Goal: Information Seeking & Learning: Learn about a topic

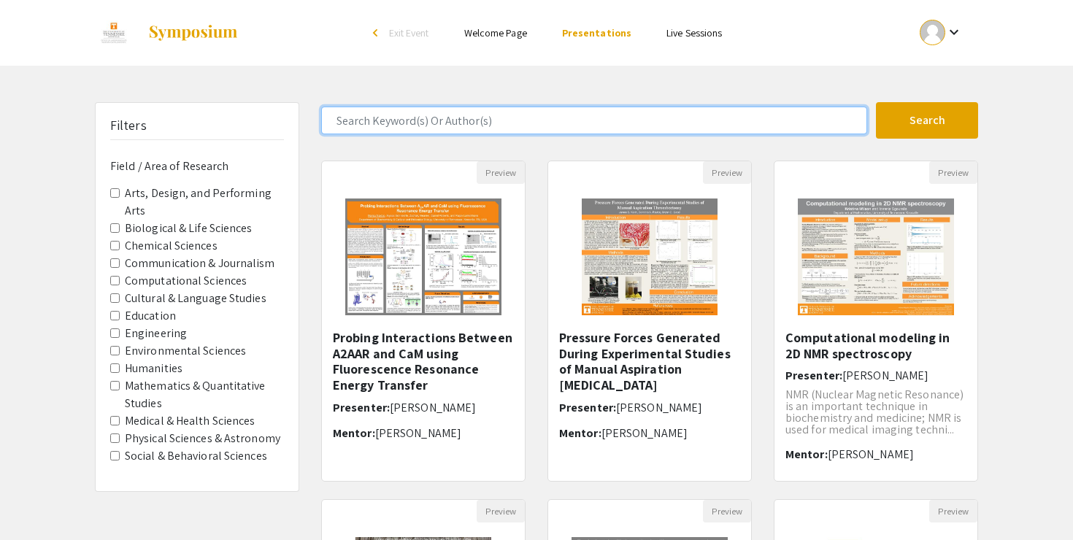
click at [472, 123] on input "Search Keyword(s) Or Author(s)" at bounding box center [594, 121] width 546 height 28
click at [876, 102] on button "Search" at bounding box center [927, 120] width 102 height 36
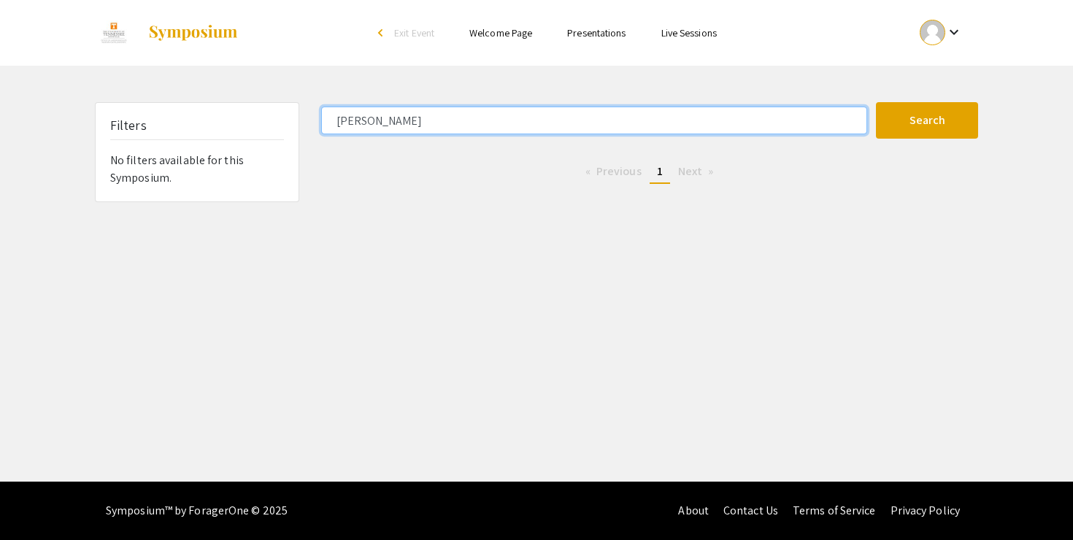
click at [515, 114] on input "[PERSON_NAME]" at bounding box center [594, 121] width 546 height 28
type input "t"
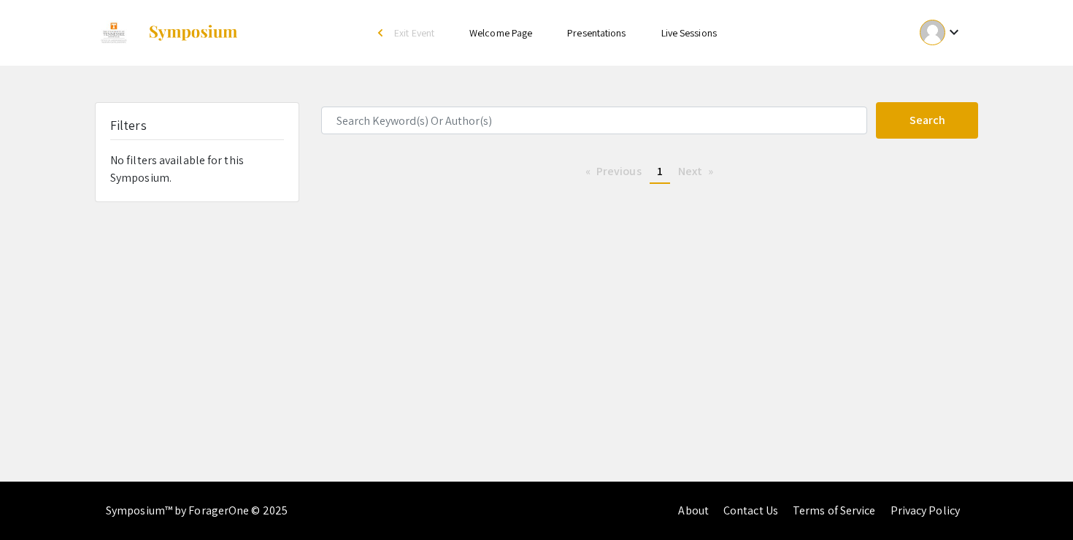
click at [940, 41] on div at bounding box center [933, 33] width 26 height 26
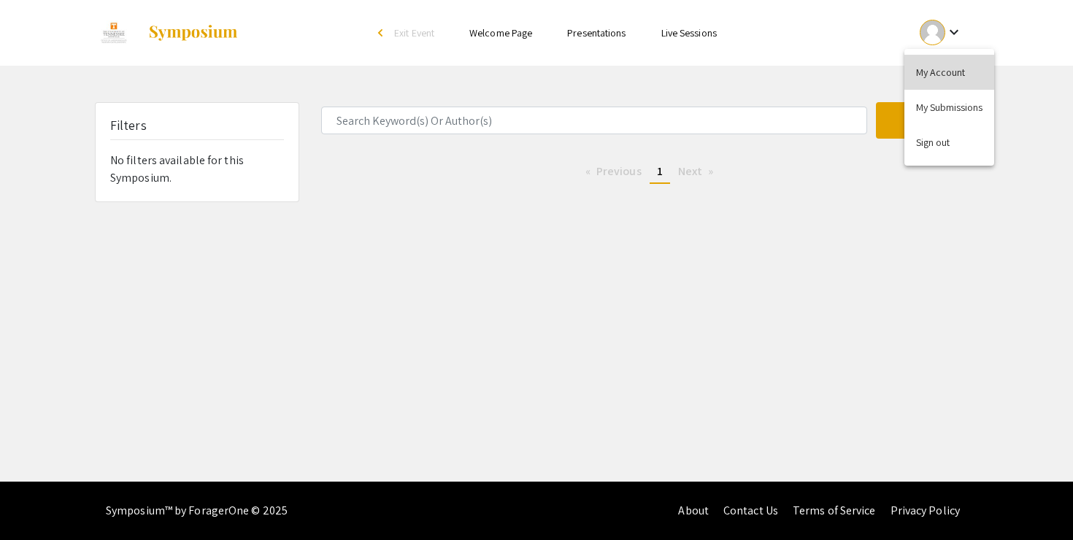
click at [966, 62] on button "My Account" at bounding box center [949, 72] width 90 height 35
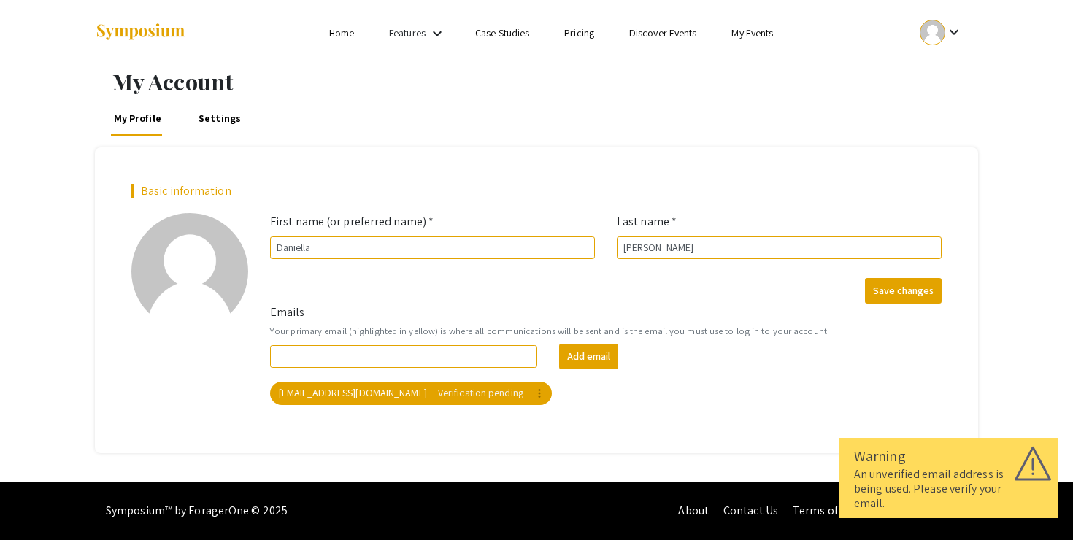
click at [950, 31] on mat-icon "keyboard_arrow_down" at bounding box center [954, 32] width 18 height 18
click at [939, 117] on button "My Submissions" at bounding box center [949, 107] width 90 height 35
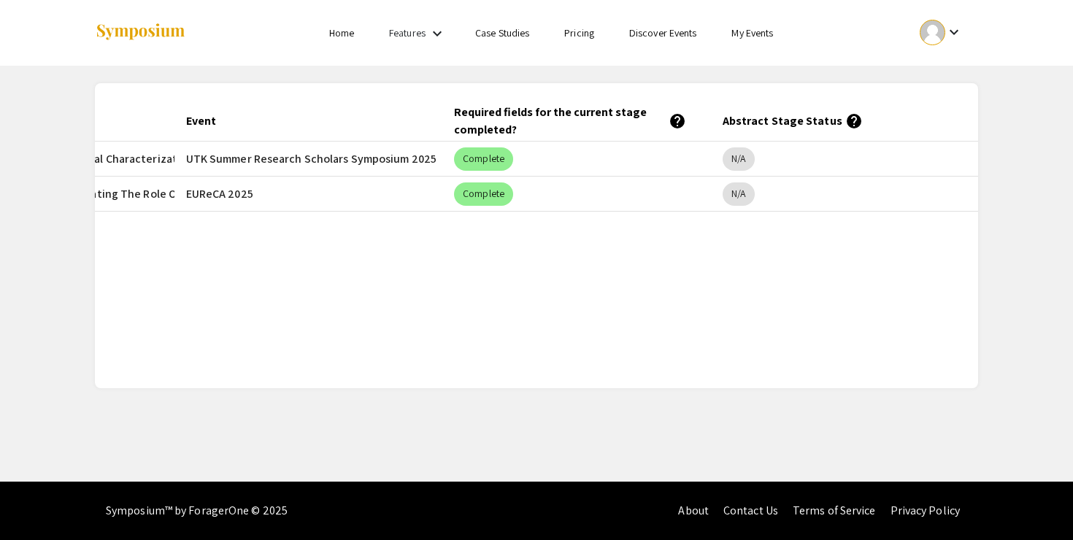
scroll to position [0, 254]
click at [746, 163] on mat-chip "N/A" at bounding box center [738, 158] width 32 height 23
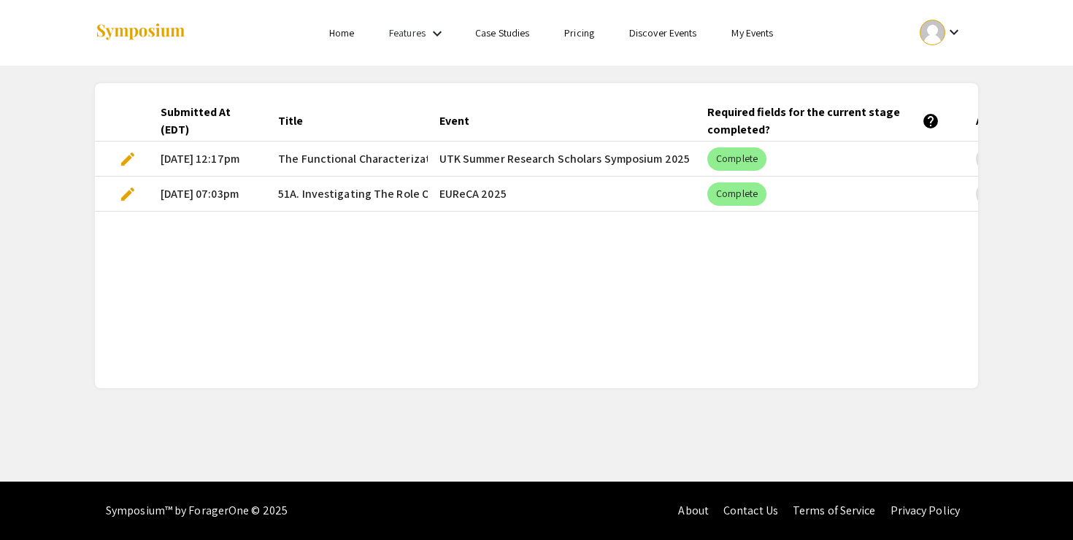
click at [170, 152] on mat-cell "[DATE] 12:17pm" at bounding box center [208, 159] width 118 height 35
click at [126, 155] on span "edit" at bounding box center [128, 159] width 18 height 18
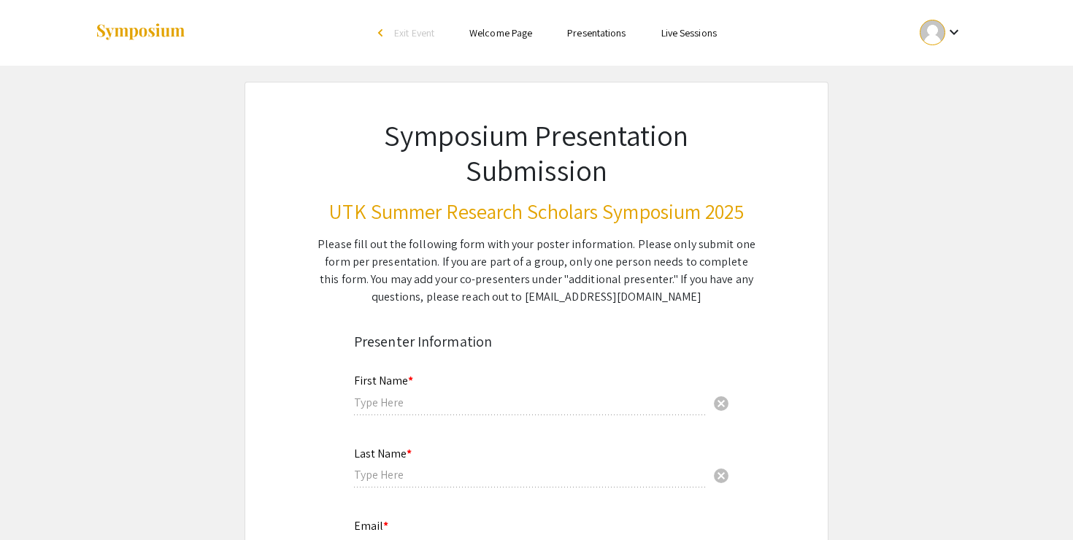
type input "Daniella"
type input "[PERSON_NAME]"
type input "[EMAIL_ADDRESS][DOMAIN_NAME]"
radio input "true"
type input "Biochemistry & Cellular and Molecular Biology"
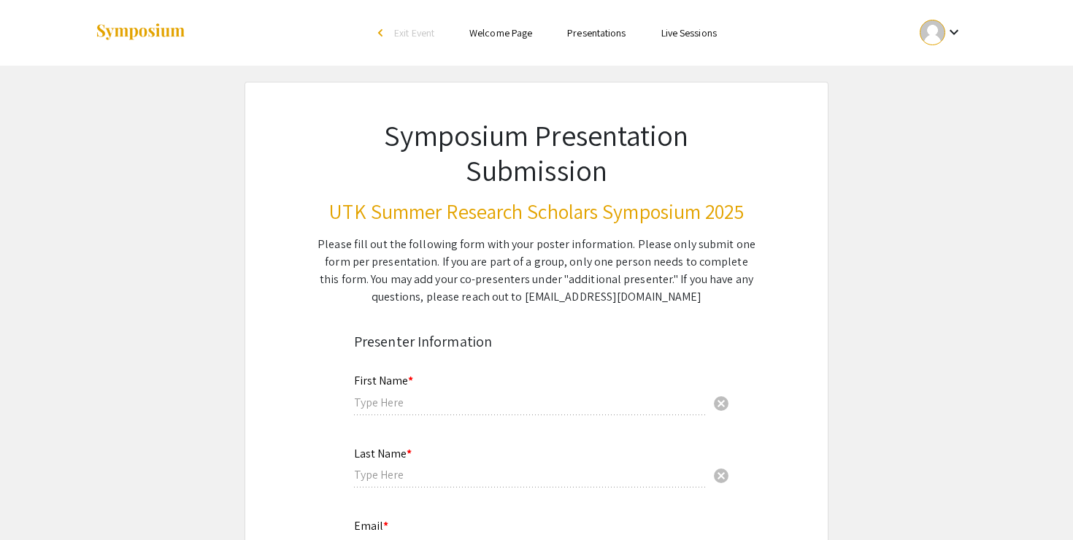
type input "[GEOGRAPHIC_DATA][US_STATE], [GEOGRAPHIC_DATA]"
type input "Wang Lab"
type input "[PERSON_NAME]"
radio input "true"
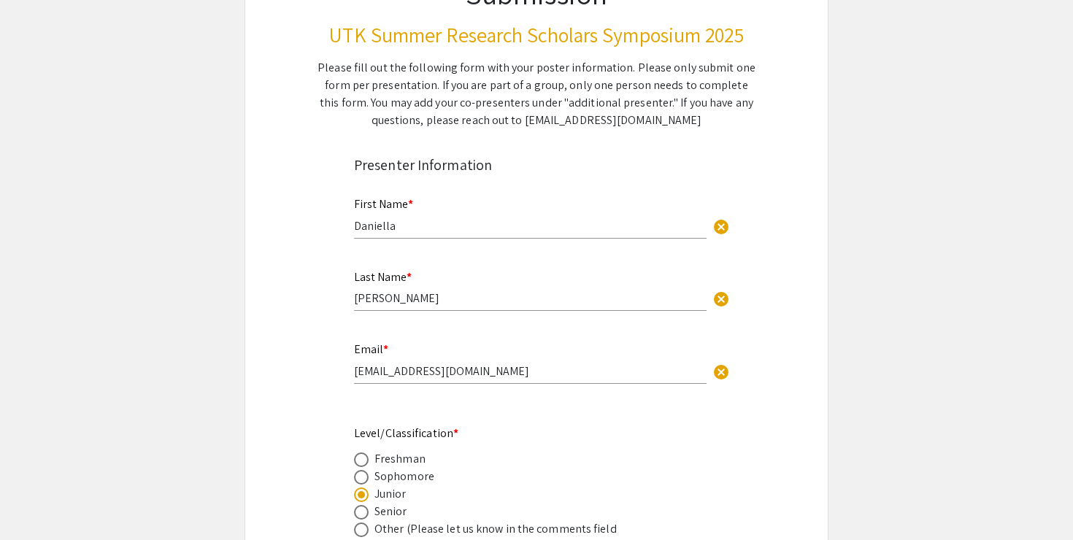
select select "custom"
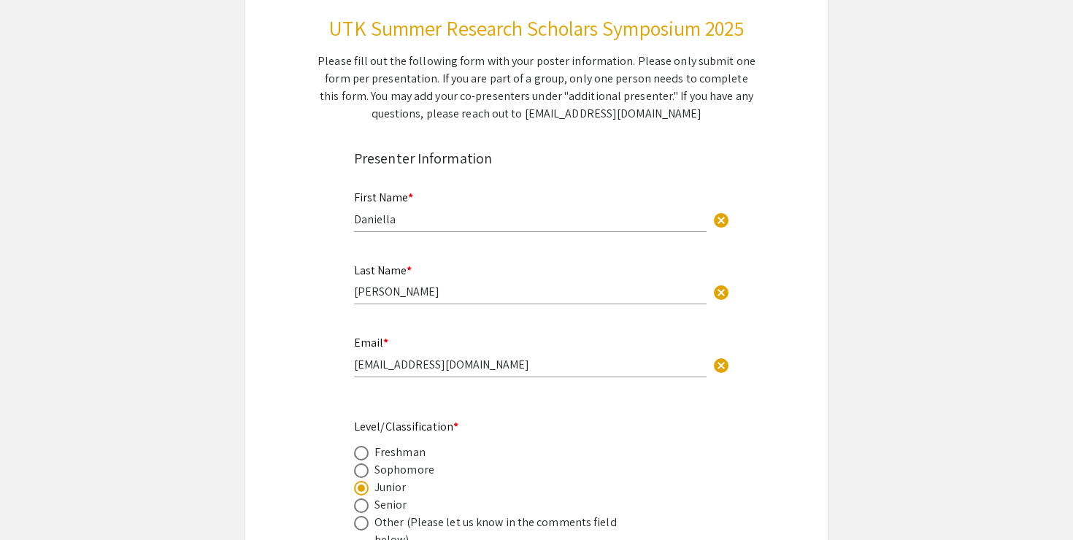
type input "0"
select select "custom"
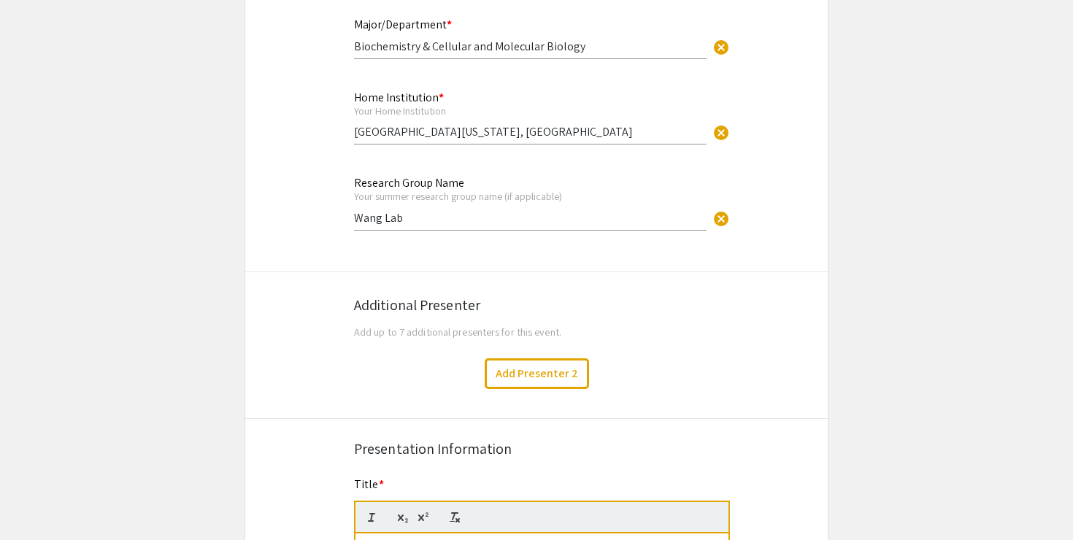
type input "1"
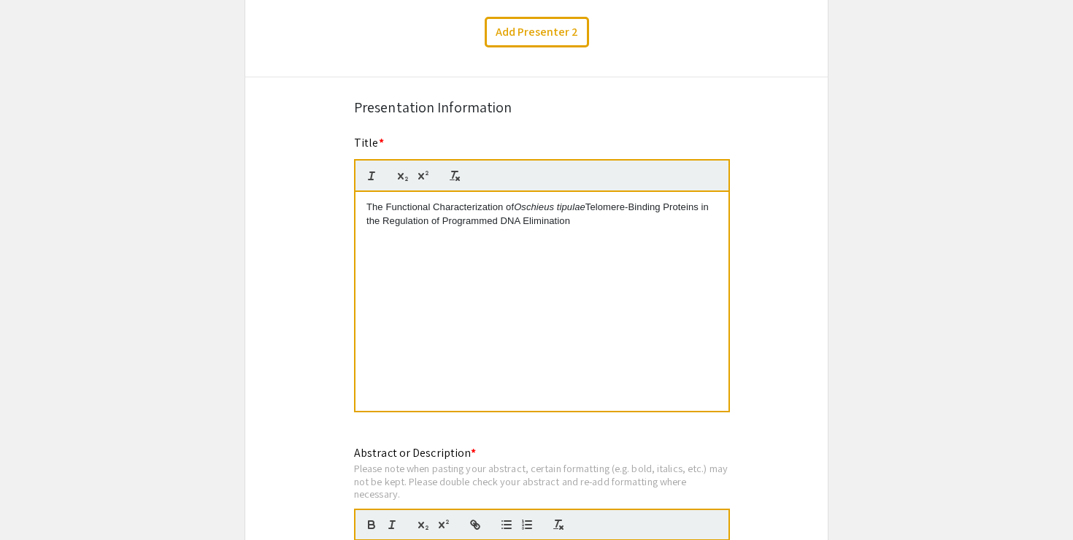
select select "auto"
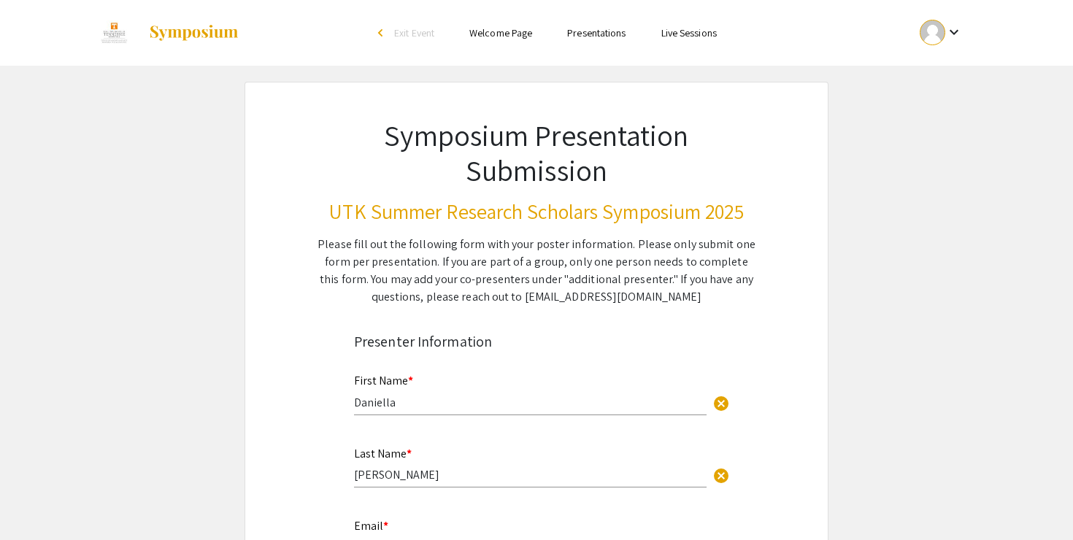
click at [572, 26] on link "Presentations" at bounding box center [596, 32] width 58 height 13
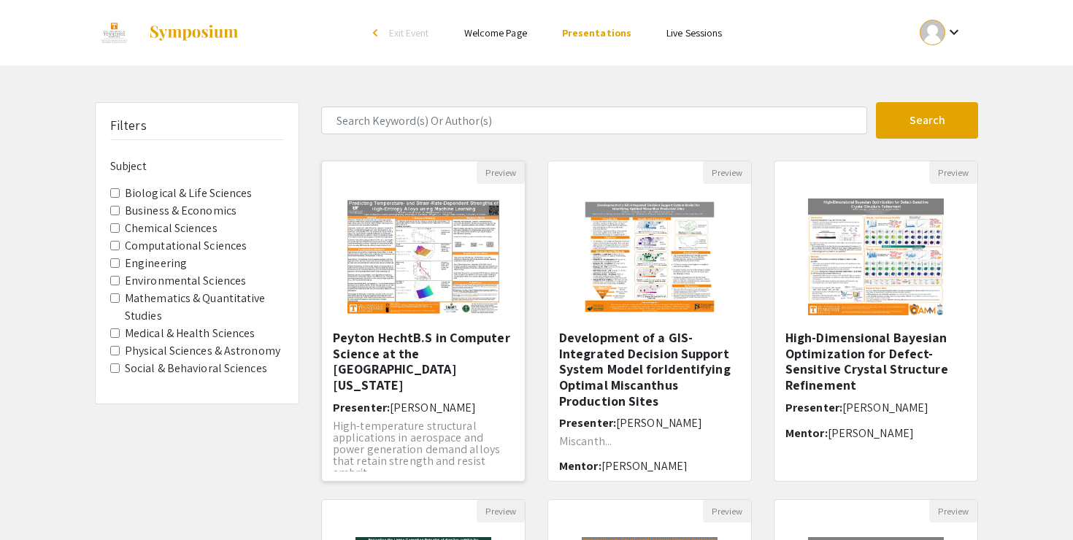
scroll to position [428, 0]
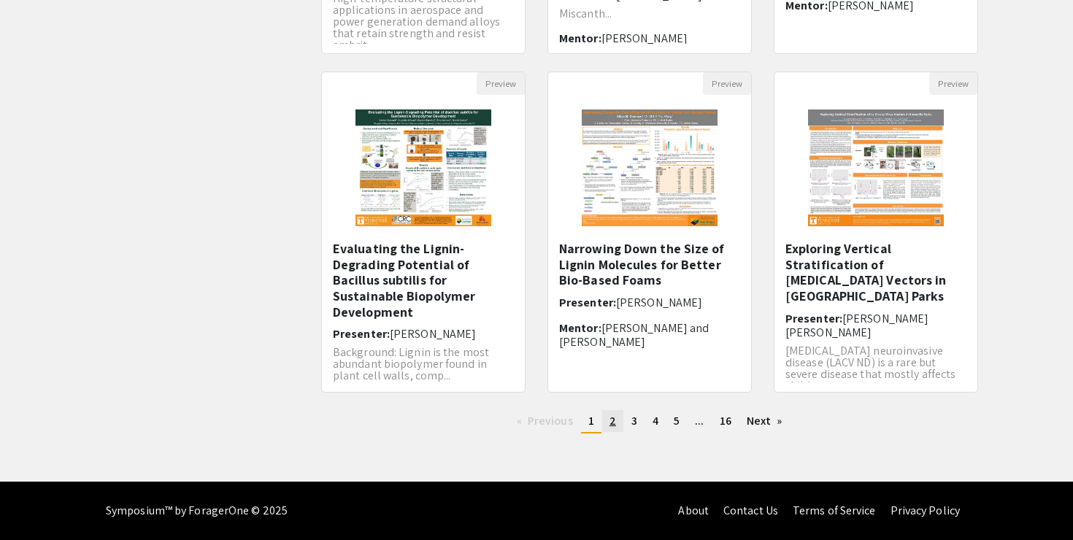
click at [612, 422] on span "2" at bounding box center [613, 420] width 7 height 15
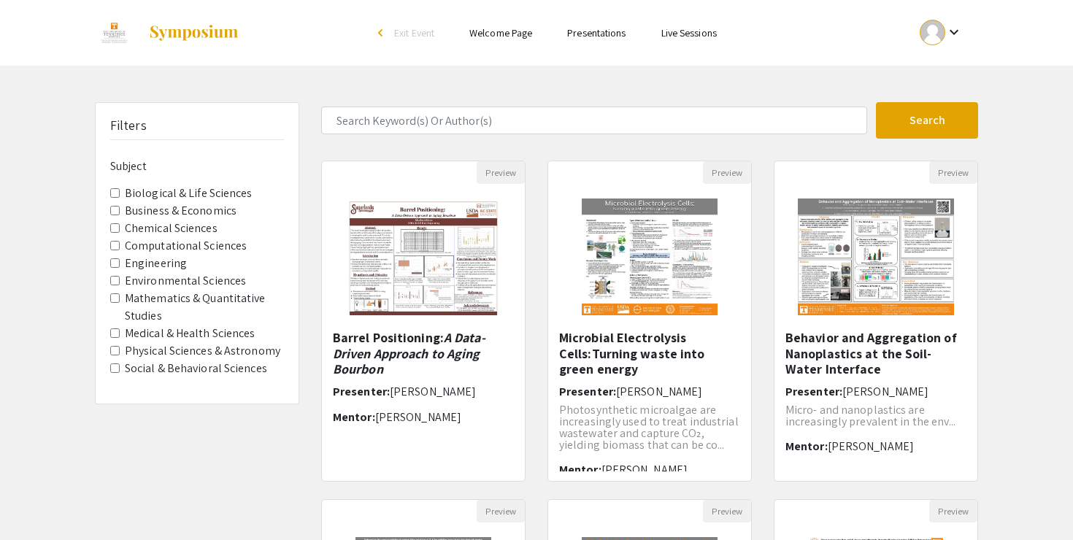
scroll to position [11, 0]
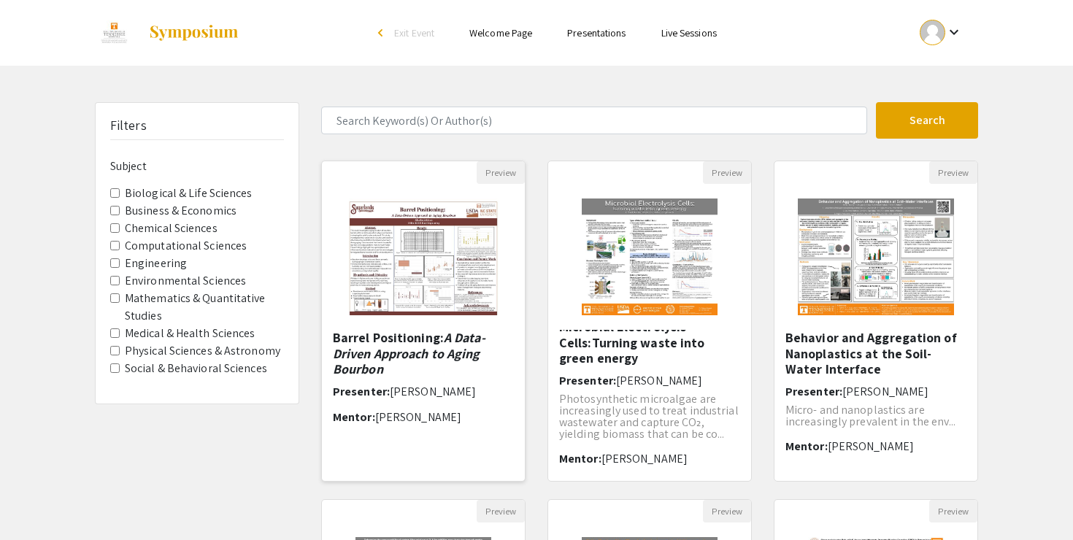
click at [509, 372] on h5 "Barrel Positioning: A Data-Driven Approach to Aging Bourbon" at bounding box center [423, 353] width 181 height 47
select select "custom"
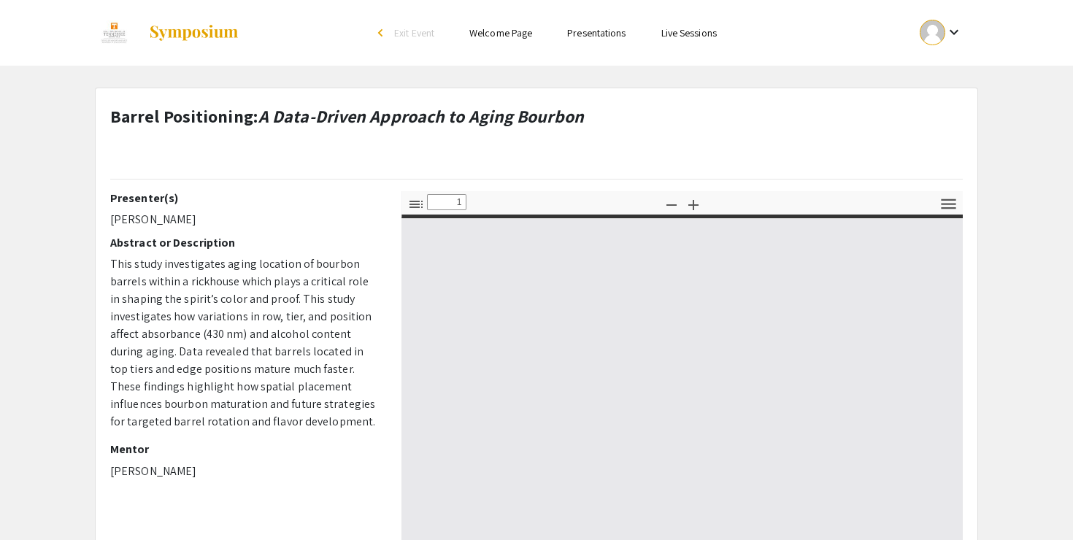
type input "0"
select select "custom"
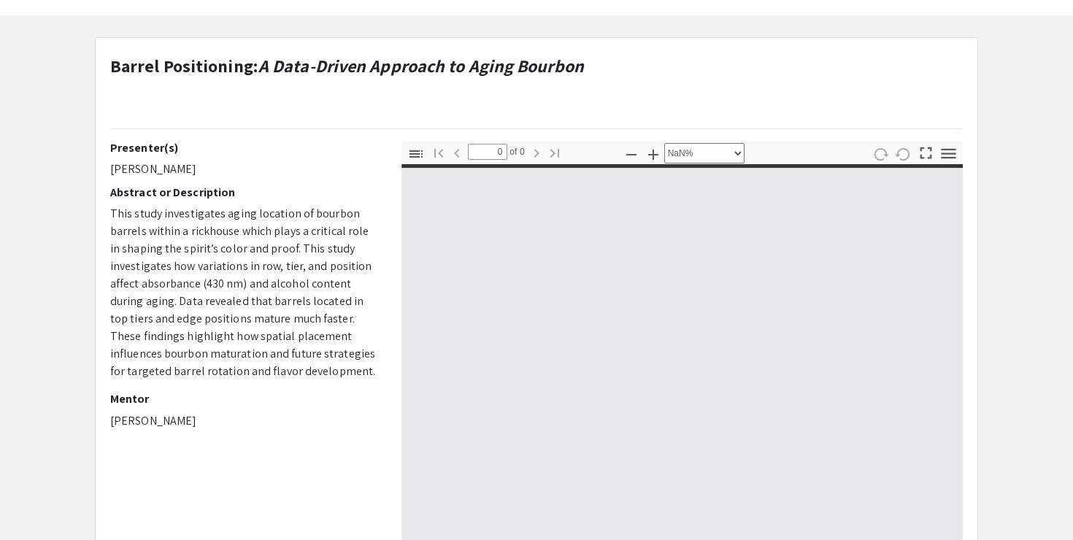
type input "1"
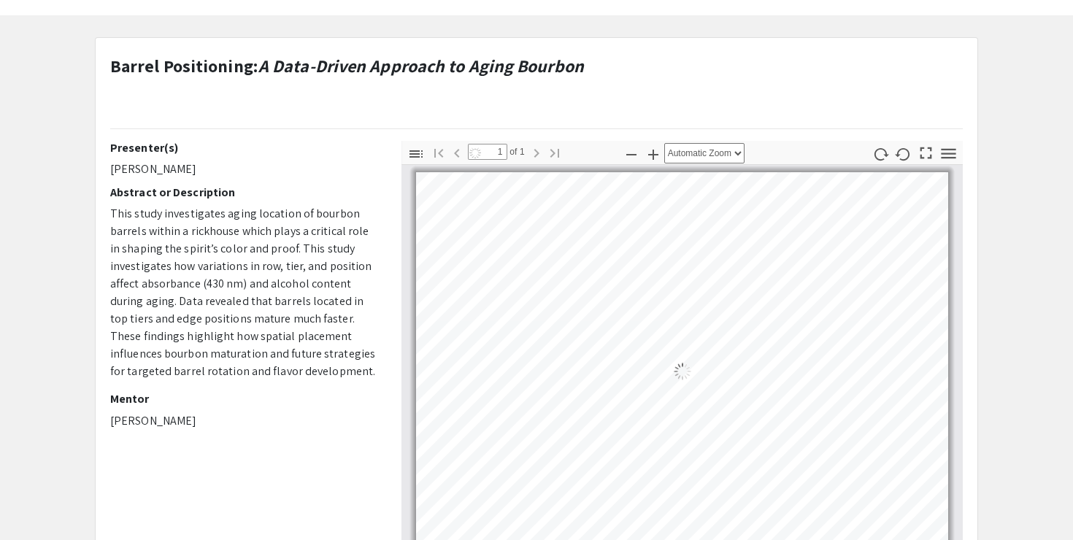
select select "auto"
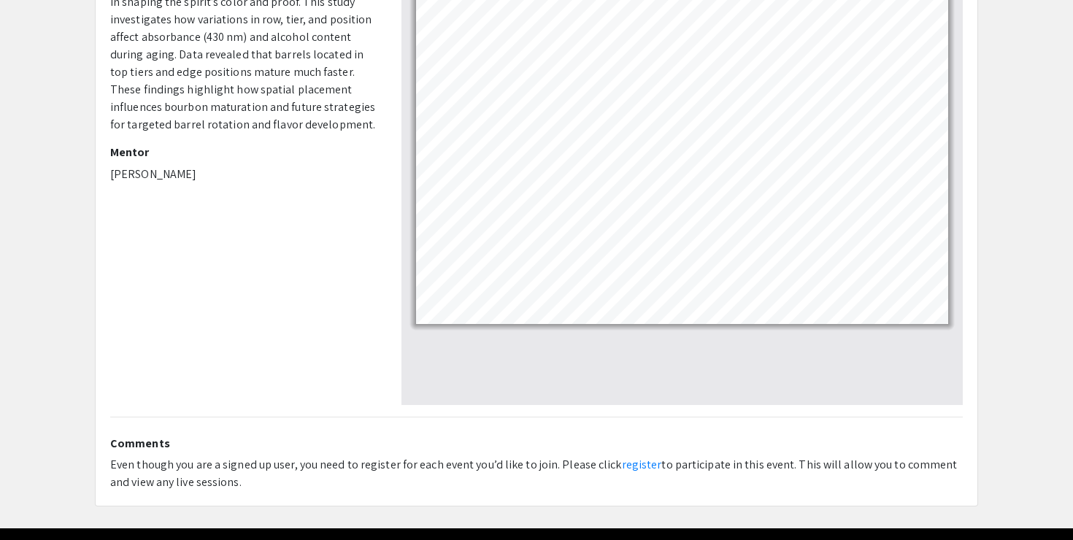
scroll to position [344, 0]
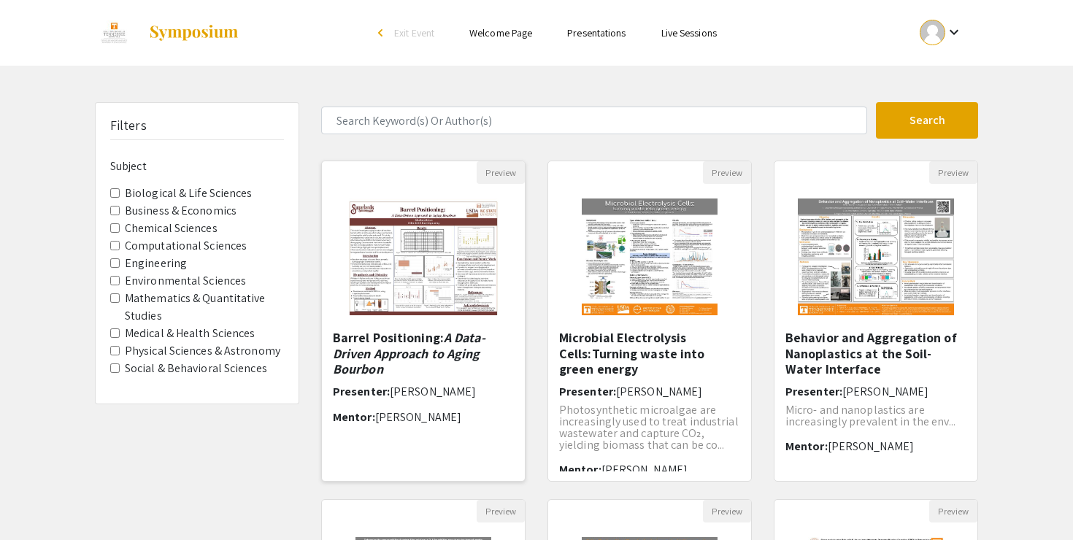
scroll to position [428, 0]
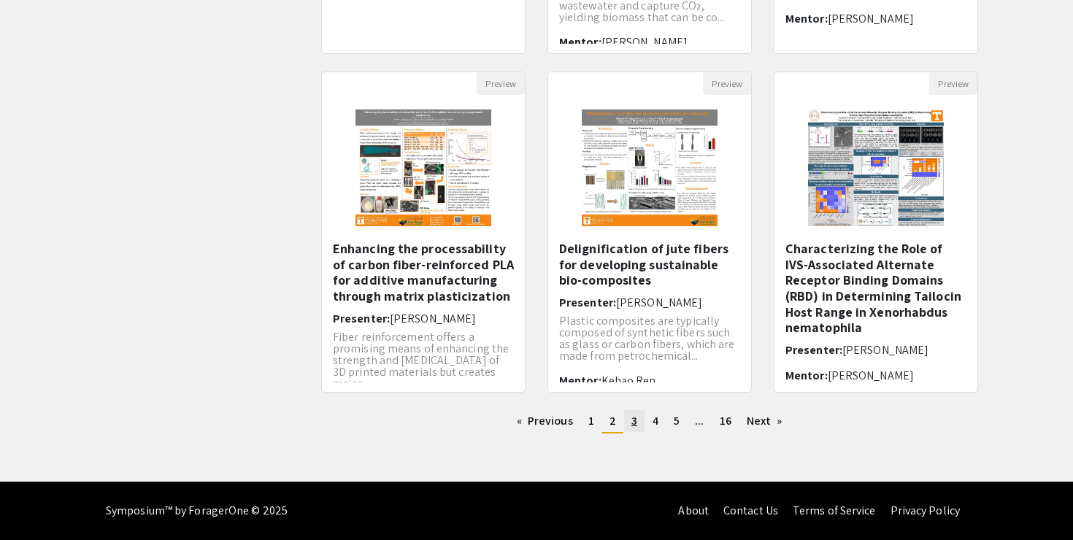
click at [634, 426] on span "3" at bounding box center [634, 420] width 6 height 15
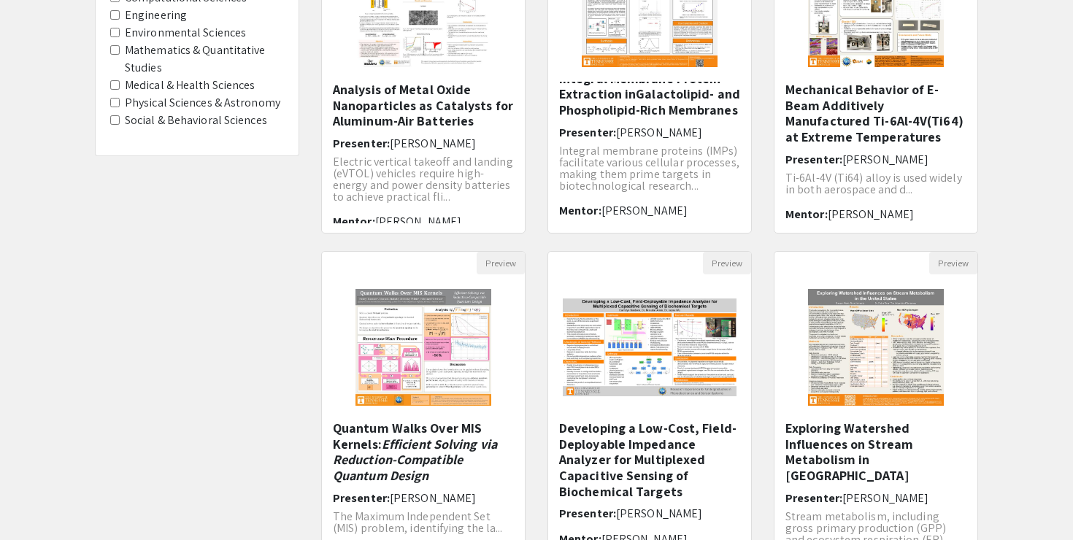
scroll to position [428, 0]
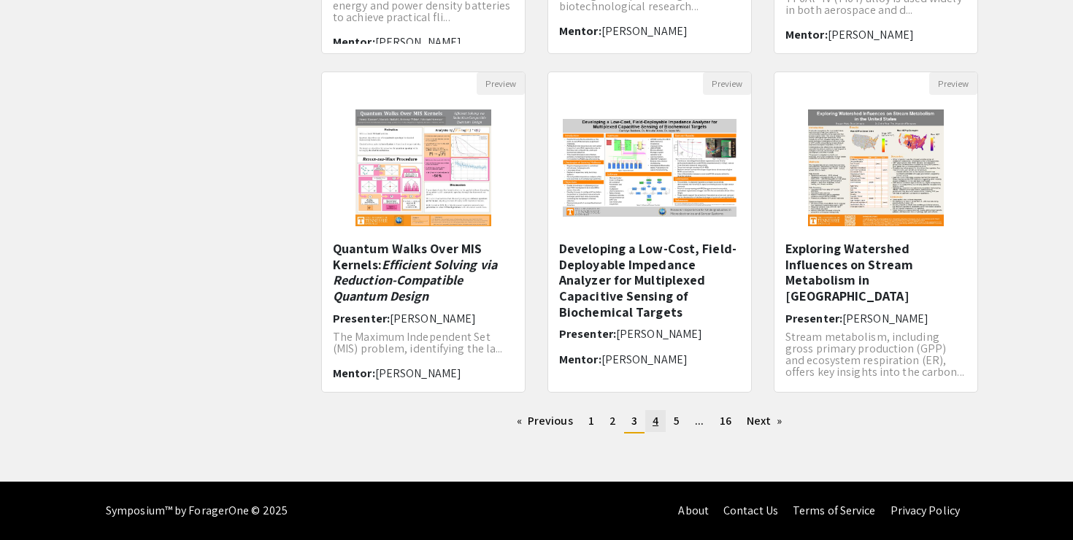
click at [662, 426] on link "page 4" at bounding box center [655, 421] width 20 height 22
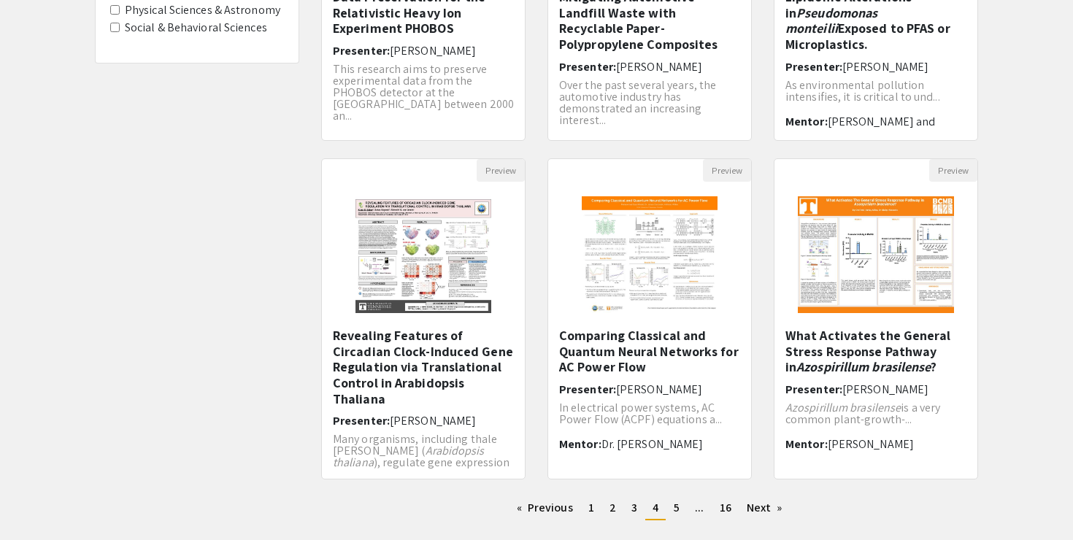
scroll to position [428, 0]
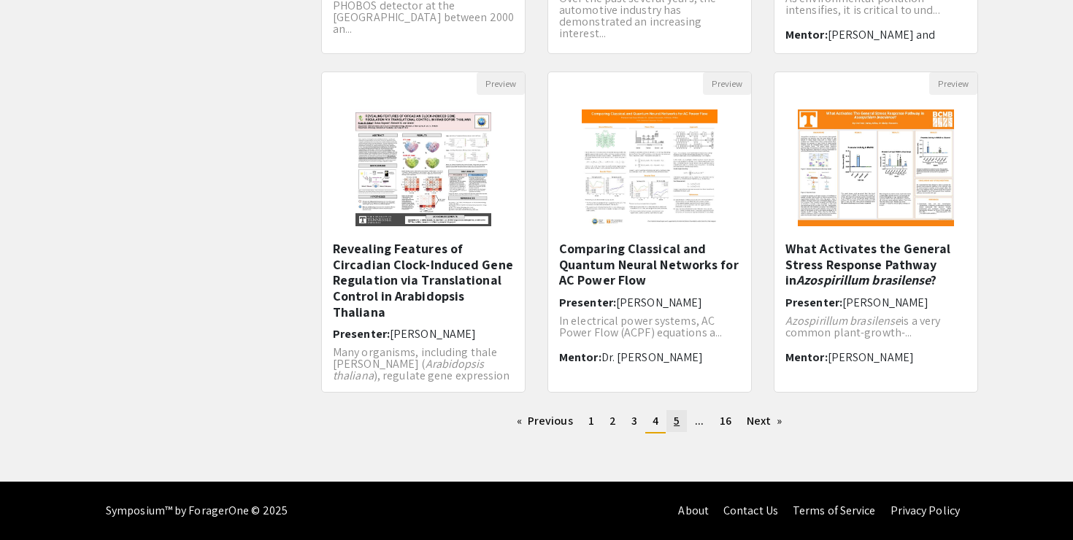
click at [680, 425] on link "page 5" at bounding box center [676, 421] width 20 height 22
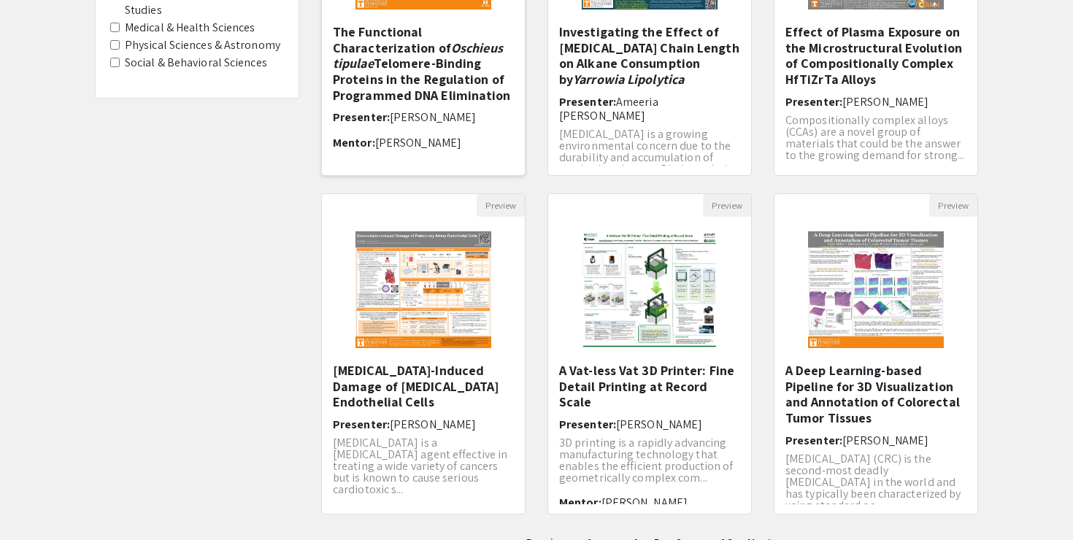
scroll to position [374, 0]
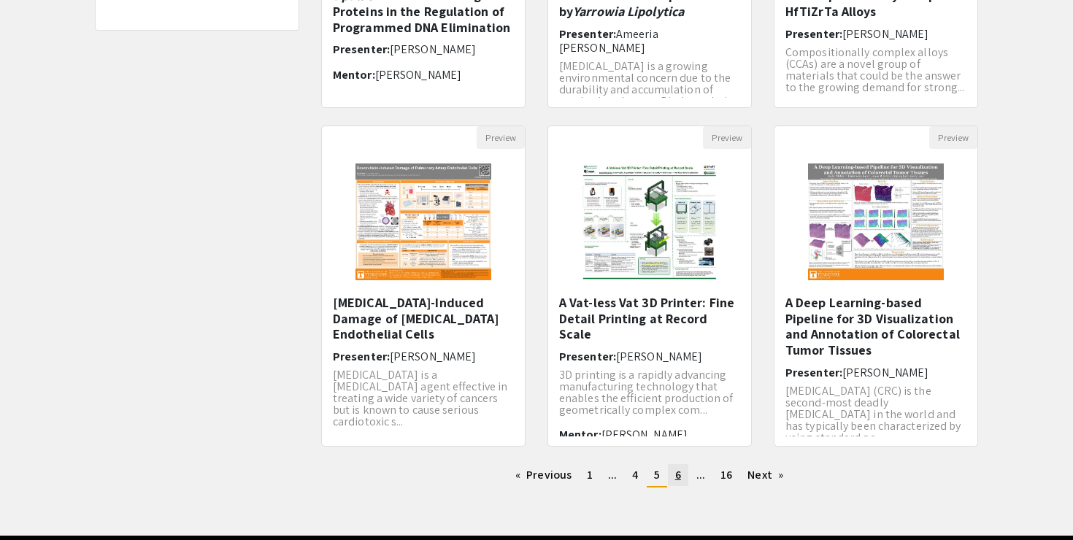
click at [675, 474] on span "6" at bounding box center [678, 474] width 6 height 15
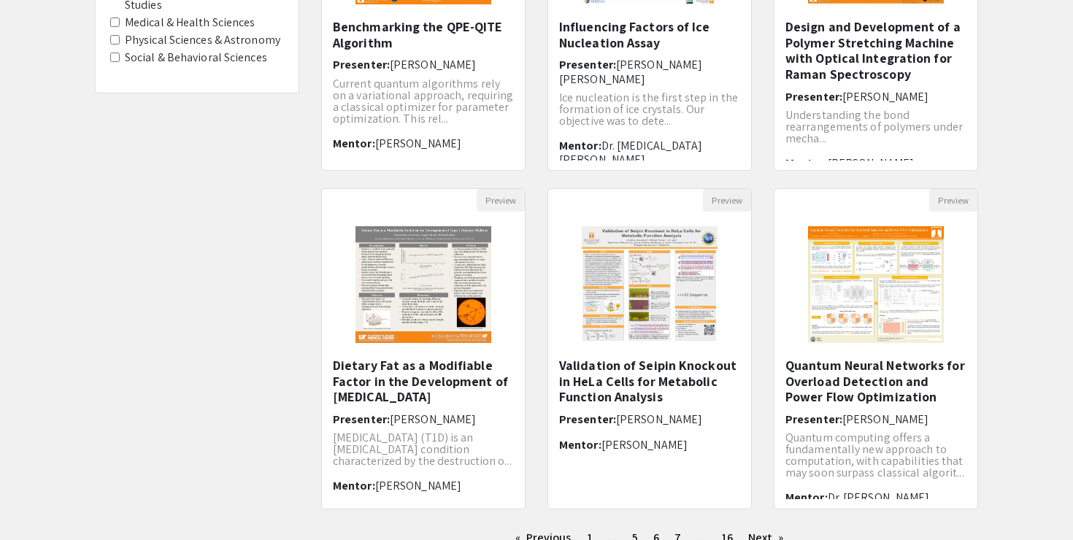
scroll to position [428, 0]
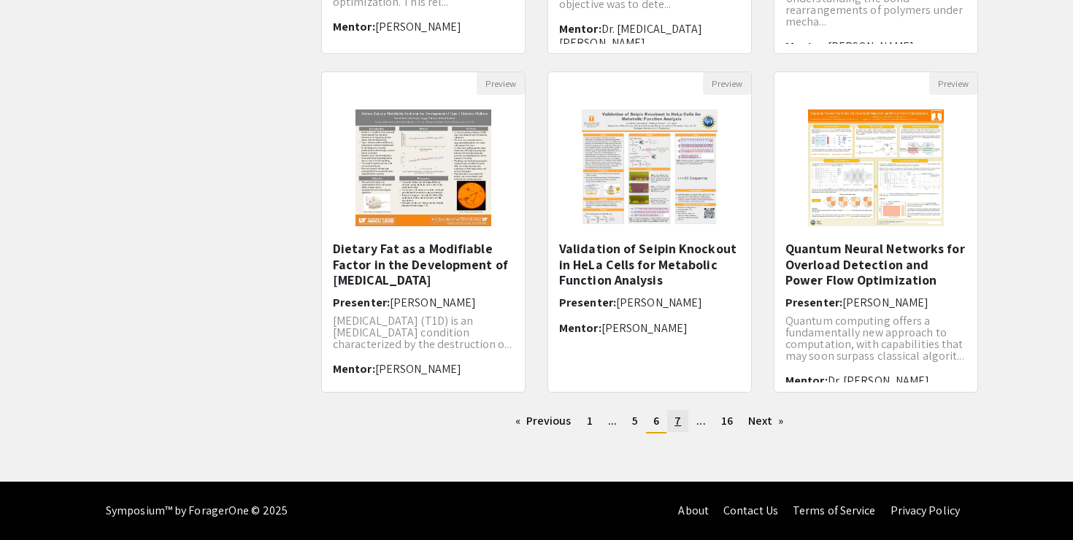
click at [676, 428] on link "page 7" at bounding box center [677, 421] width 21 height 22
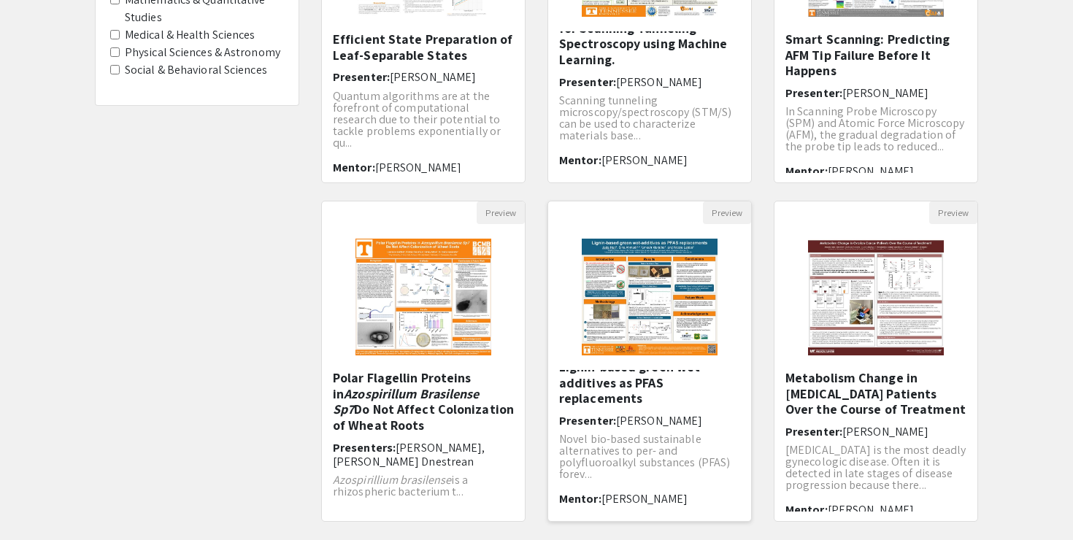
scroll to position [428, 0]
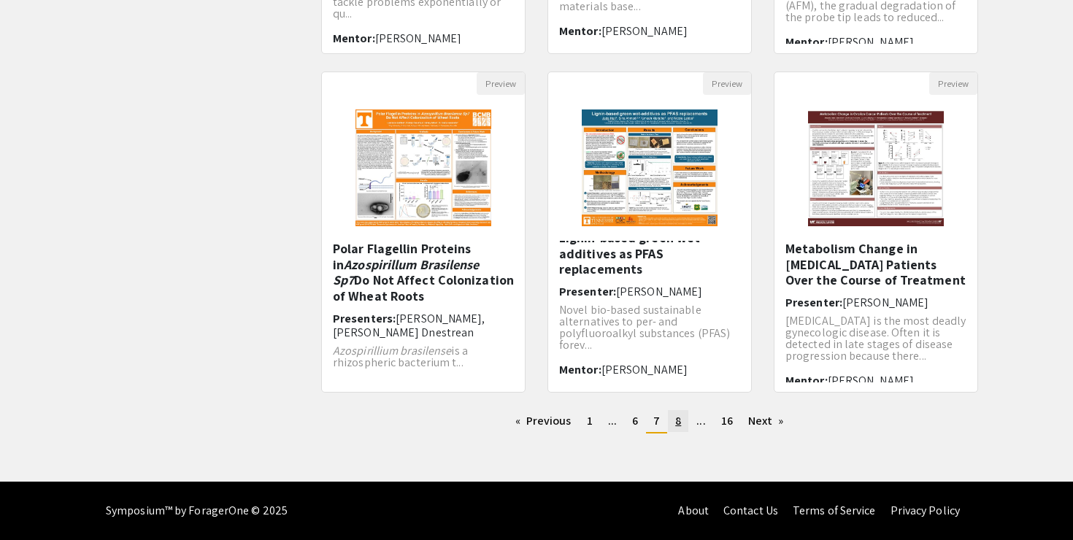
click at [680, 423] on span "8" at bounding box center [678, 420] width 6 height 15
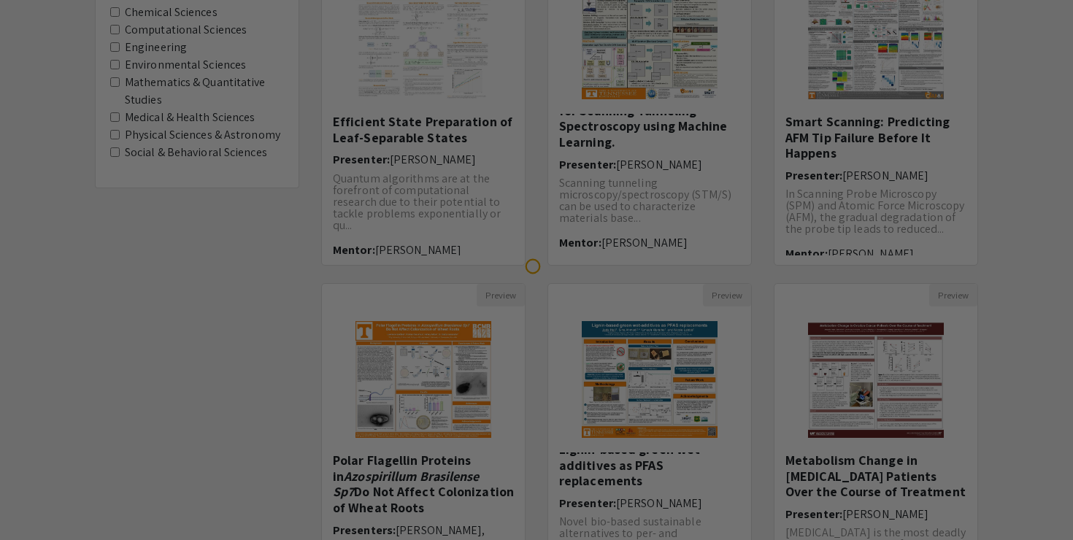
scroll to position [428, 0]
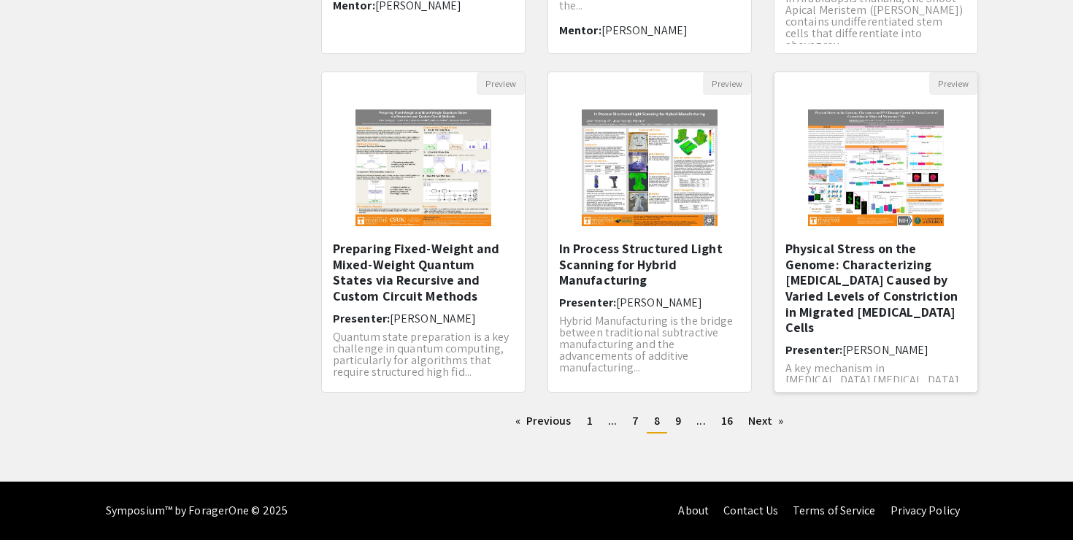
click at [824, 344] on div "Physical Stress on the Genome: Characterizing [MEDICAL_DATA] Caused by Varied L…" at bounding box center [875, 312] width 181 height 142
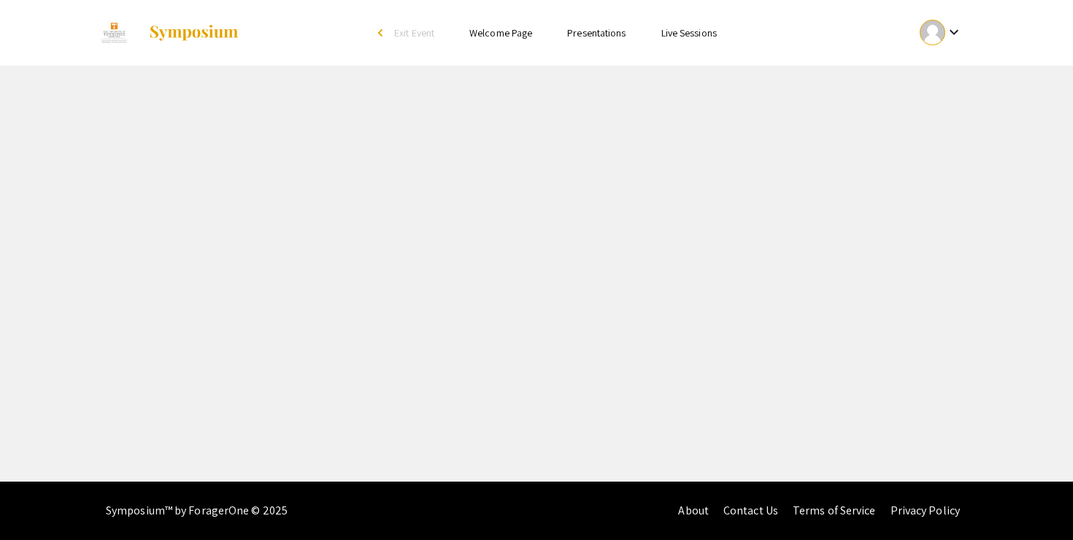
select select "custom"
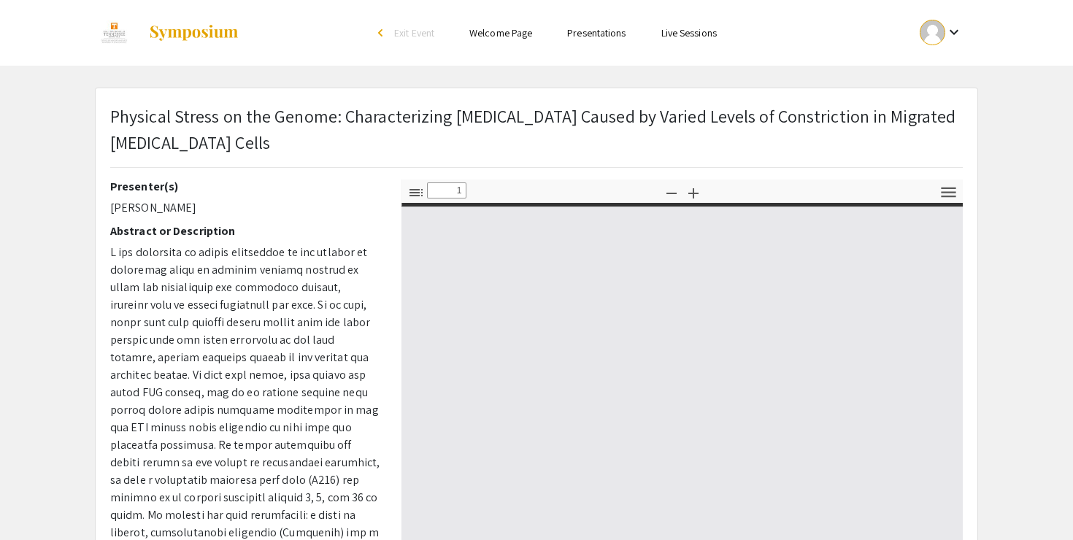
type input "0"
select select "custom"
type input "1"
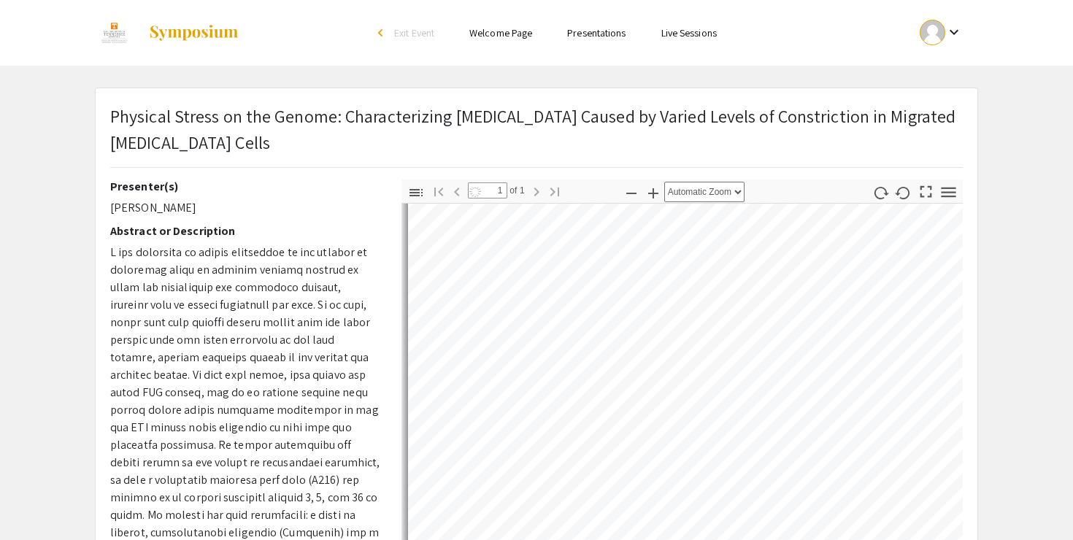
scroll to position [323, 0]
select select "auto"
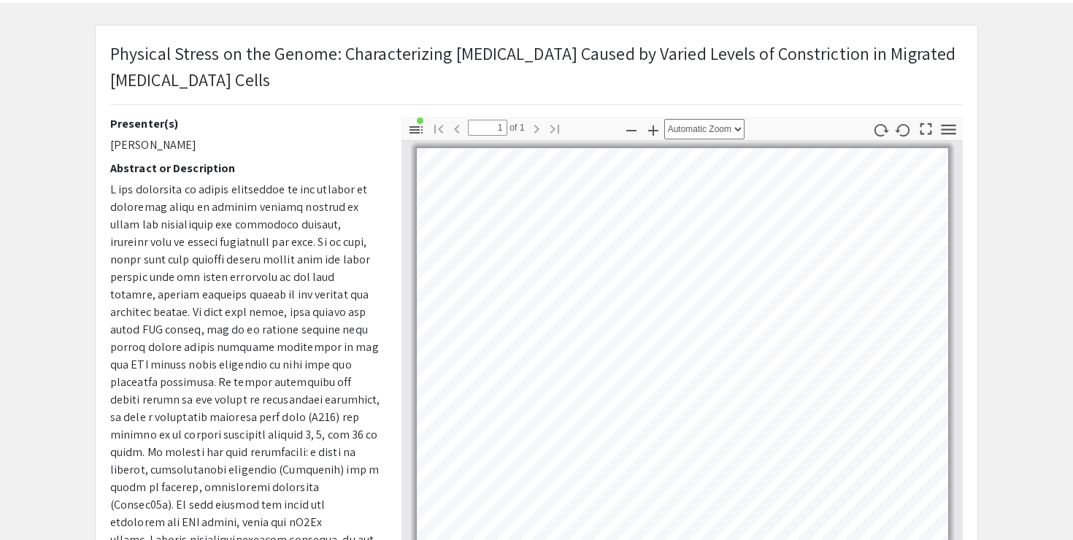
scroll to position [58, 0]
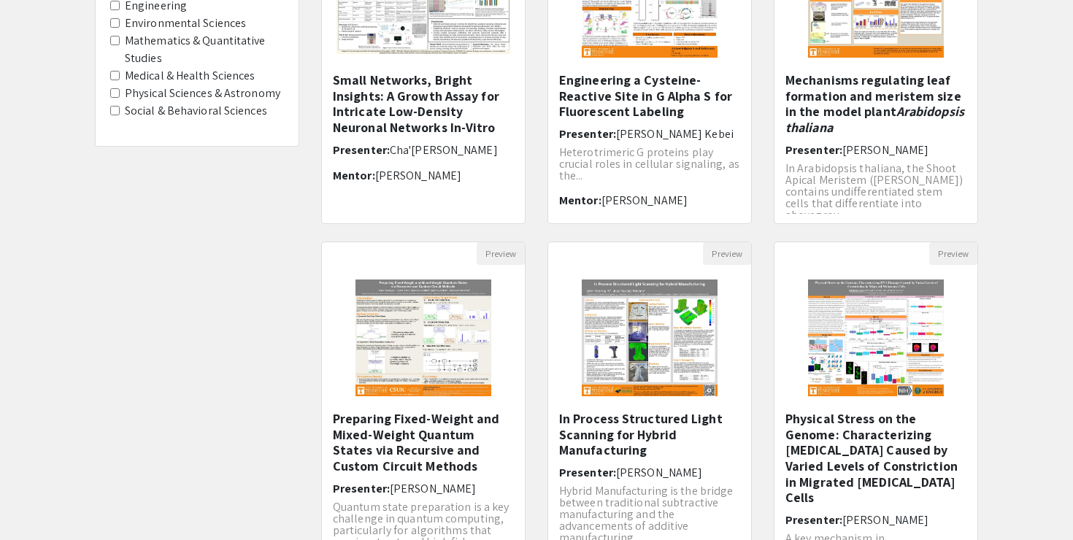
scroll to position [428, 0]
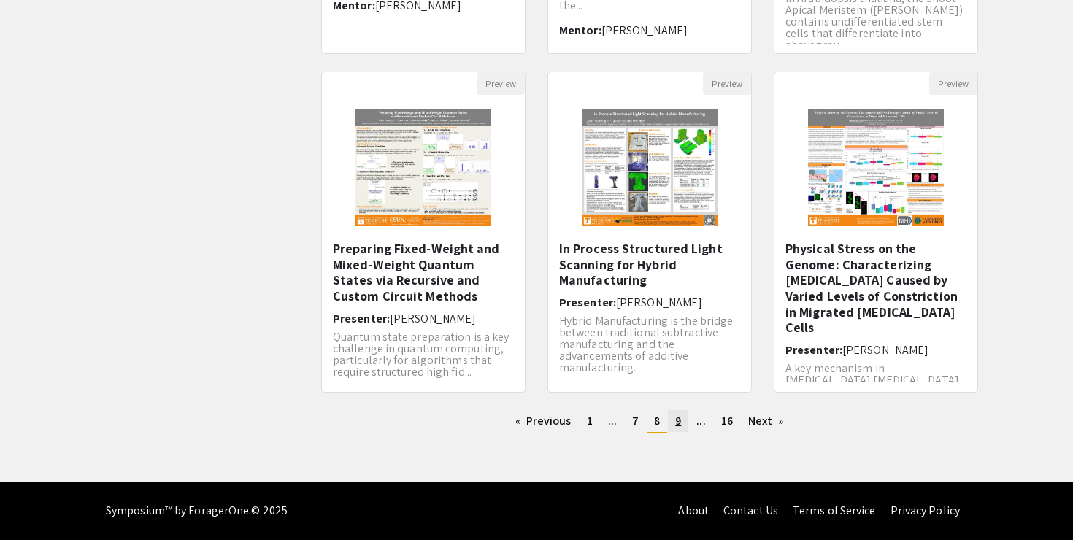
click at [679, 427] on span "9" at bounding box center [678, 420] width 6 height 15
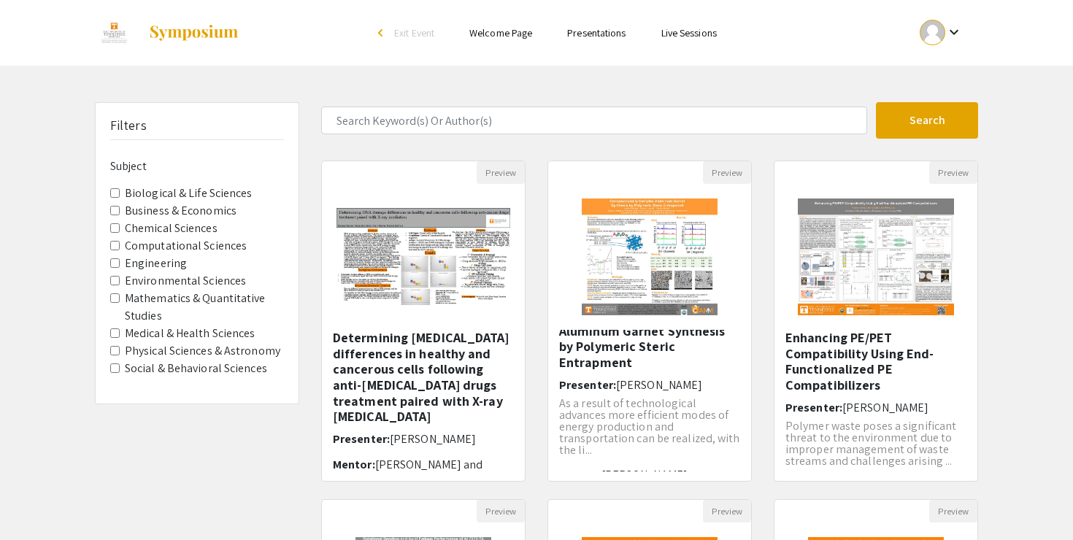
scroll to position [428, 0]
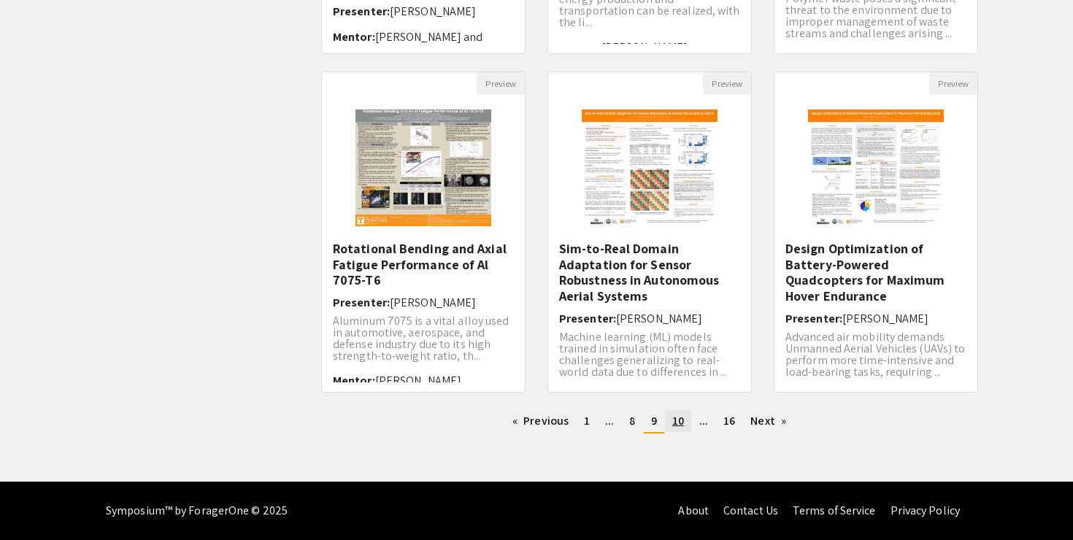
click at [677, 428] on link "page 10" at bounding box center [678, 421] width 26 height 22
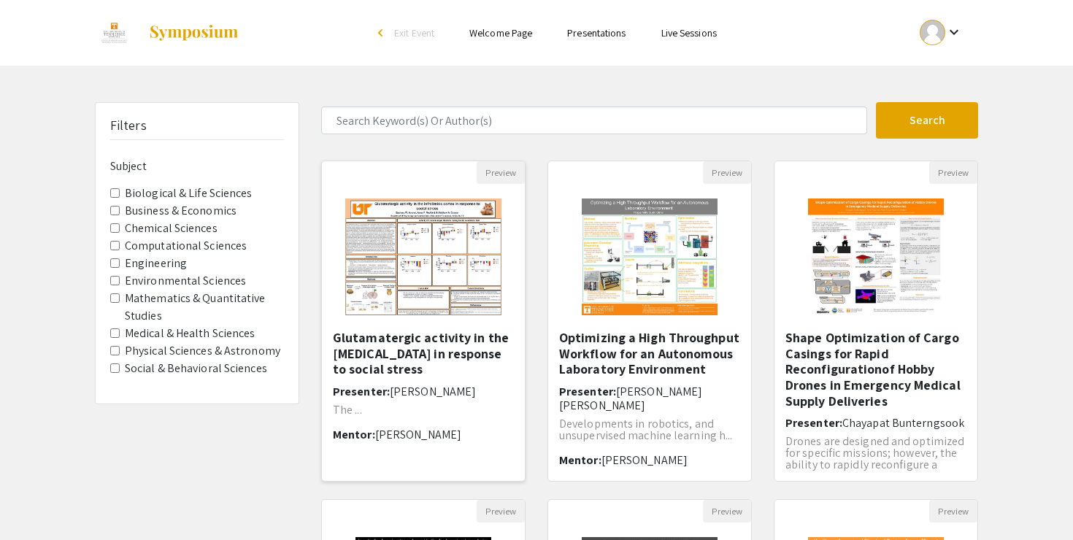
scroll to position [22, 0]
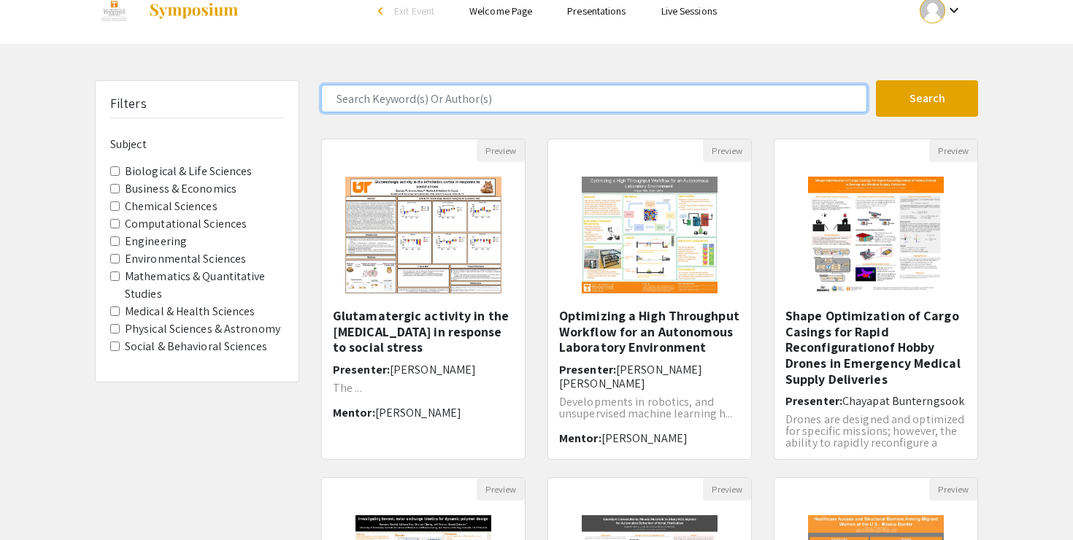
click at [419, 106] on input "Search Keyword(s) Or Author(s)" at bounding box center [594, 99] width 546 height 28
type input "[PERSON_NAME]"
click at [876, 80] on button "Search" at bounding box center [927, 98] width 102 height 36
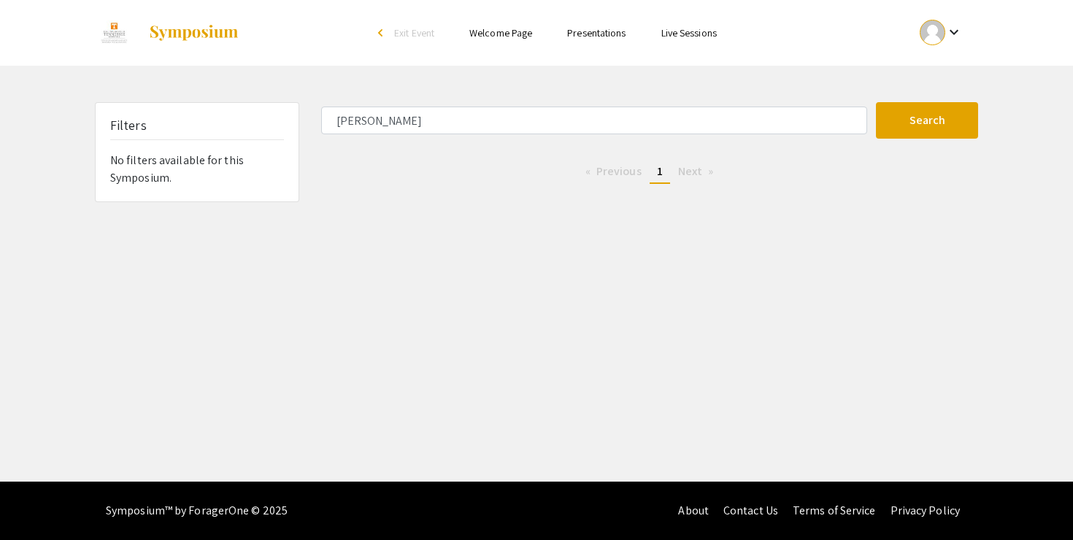
click at [173, 36] on img at bounding box center [193, 33] width 91 height 18
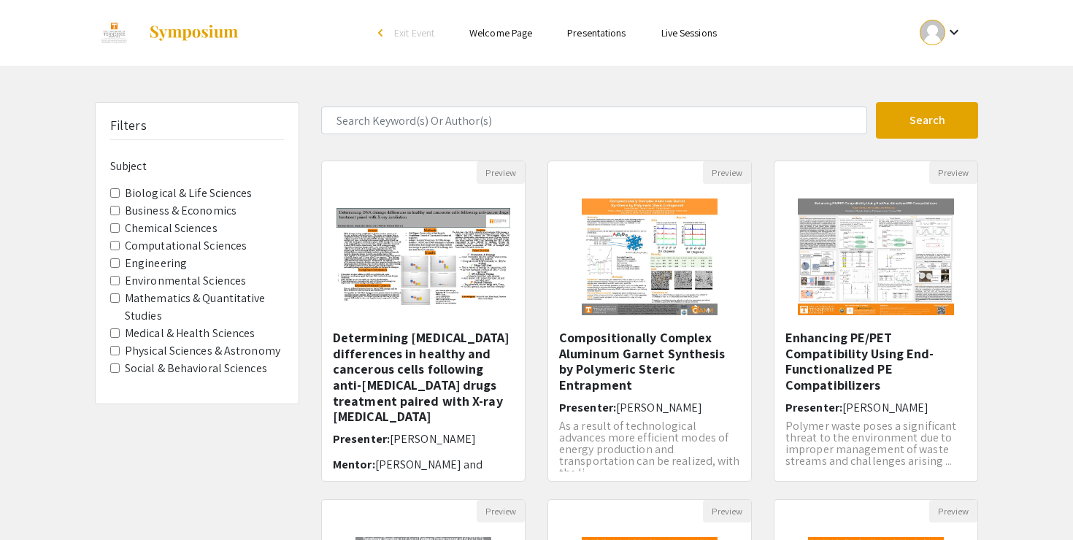
scroll to position [428, 0]
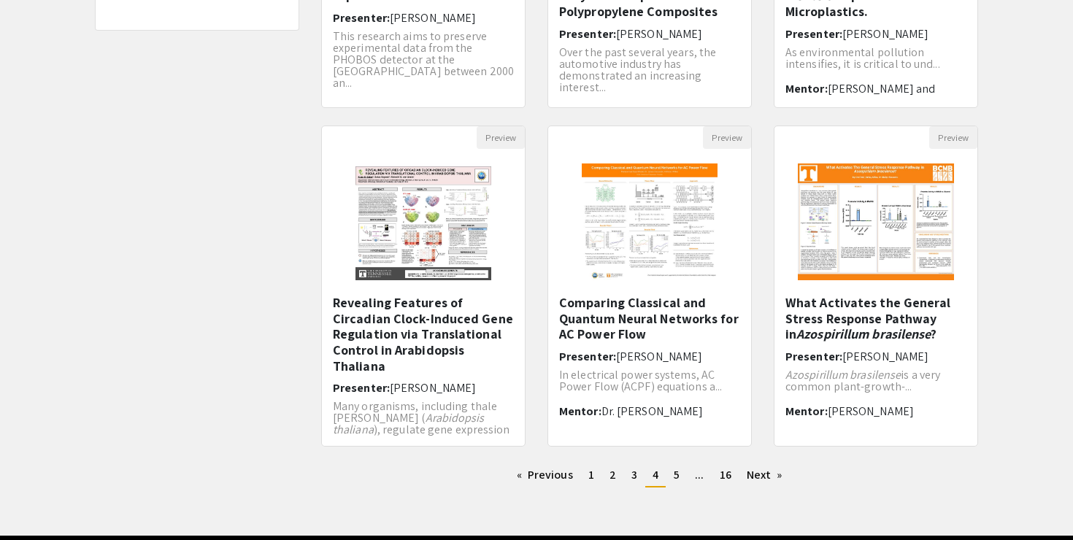
scroll to position [428, 0]
